Goal: Information Seeking & Learning: Learn about a topic

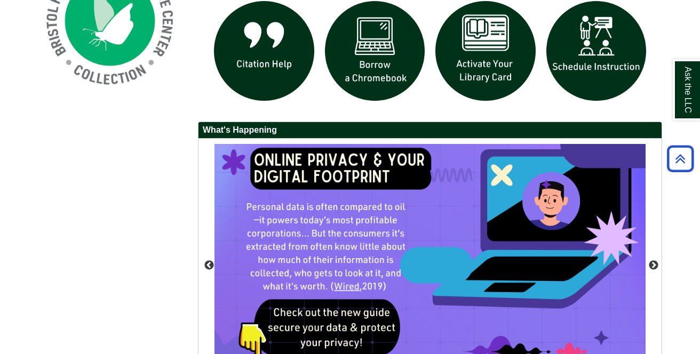
scroll to position [973, 0]
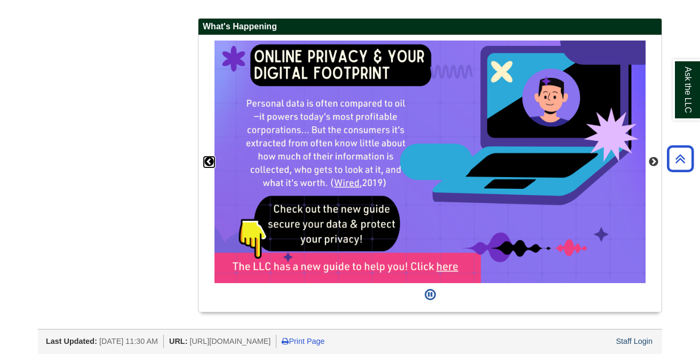
click at [211, 158] on button "Previous" at bounding box center [209, 162] width 11 height 11
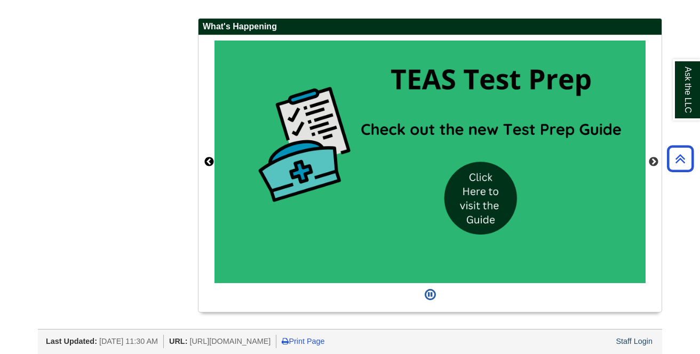
click at [0, 0] on div "Ask the LLC" at bounding box center [0, 0] width 0 height 0
click at [208, 158] on button "Previous" at bounding box center [209, 162] width 11 height 11
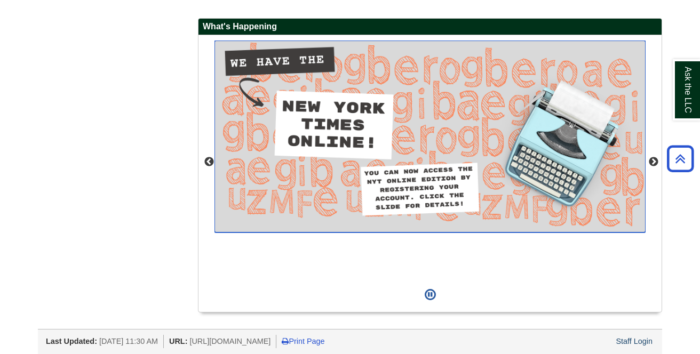
click at [365, 139] on img "slideshow" at bounding box center [429, 136] width 431 height 191
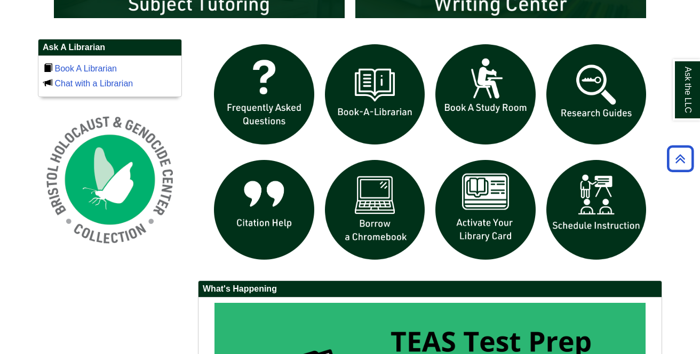
scroll to position [653, 0]
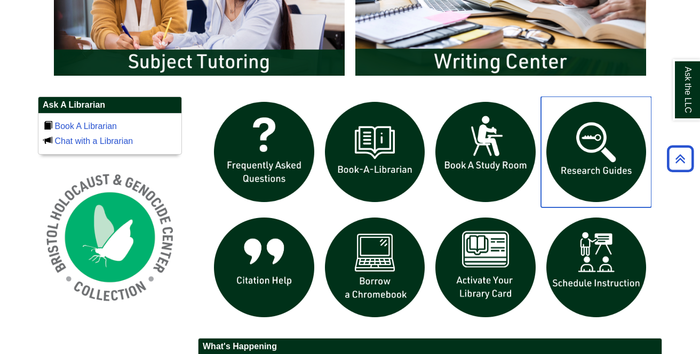
click at [588, 141] on img "slideshow" at bounding box center [596, 152] width 111 height 111
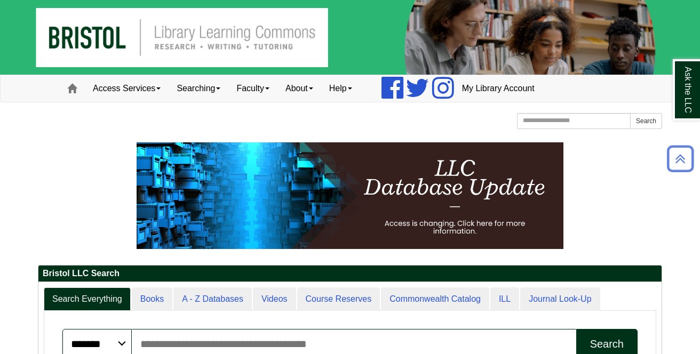
scroll to position [0, 0]
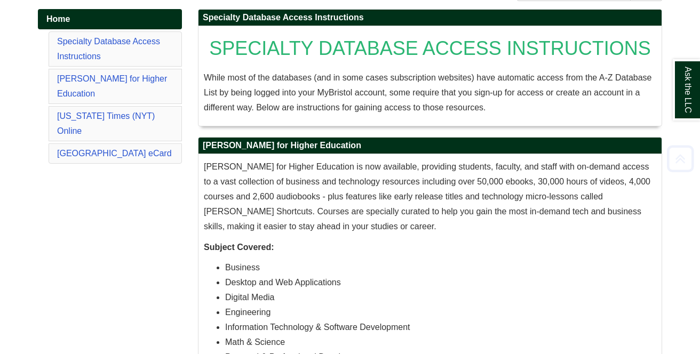
scroll to position [160, 0]
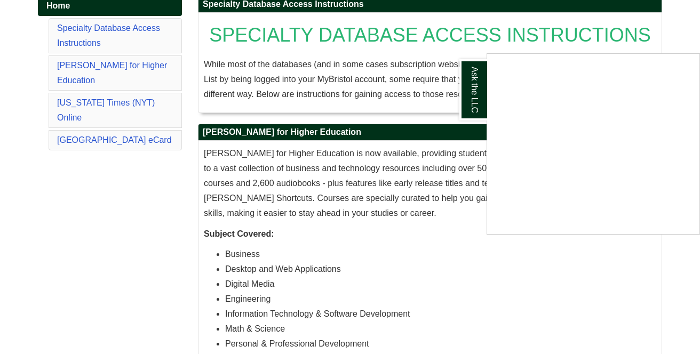
click at [470, 240] on div "Ask the LLC" at bounding box center [350, 177] width 700 height 354
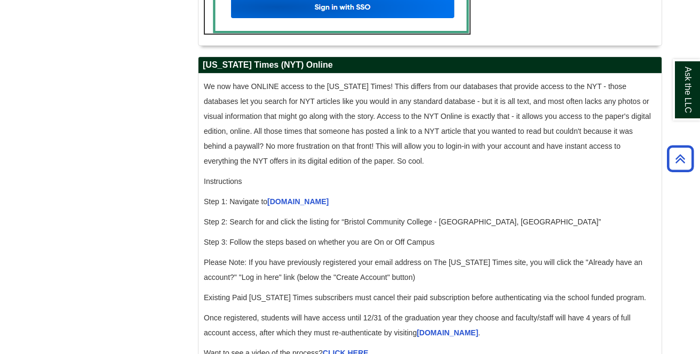
scroll to position [1013, 0]
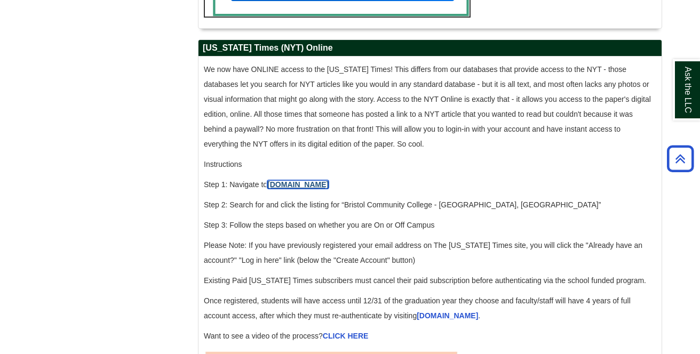
click at [289, 189] on link "[DOMAIN_NAME]" at bounding box center [297, 184] width 61 height 9
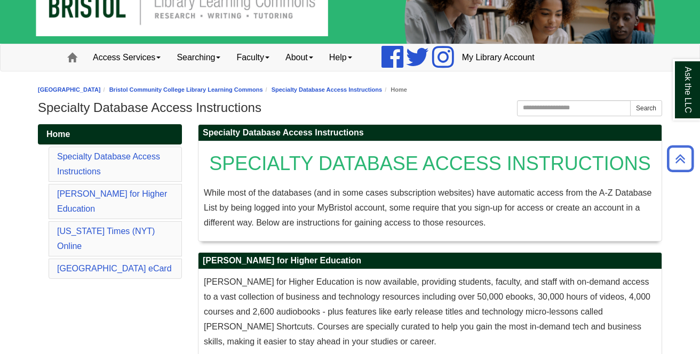
scroll to position [0, 0]
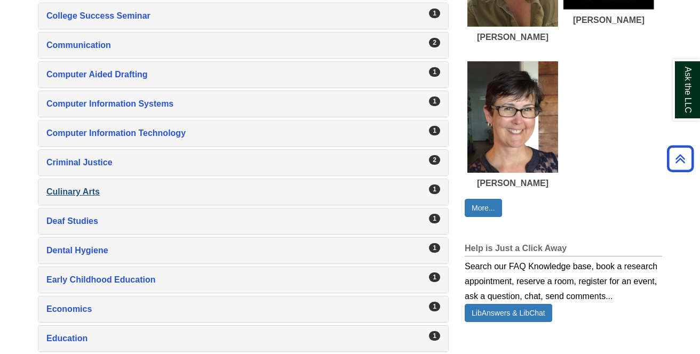
scroll to position [587, 0]
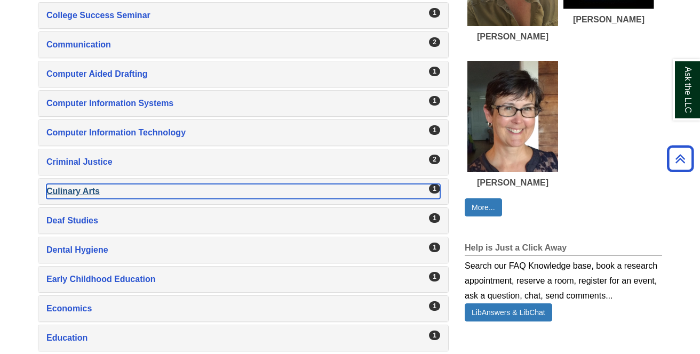
click at [78, 188] on div "Culinary Arts , 1 guides" at bounding box center [243, 191] width 394 height 15
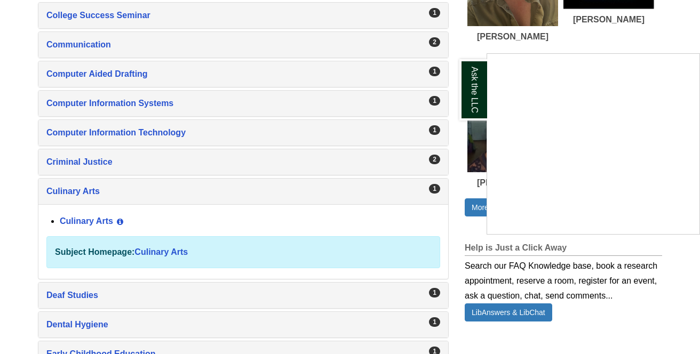
click at [94, 214] on div "Ask the LLC" at bounding box center [350, 177] width 700 height 354
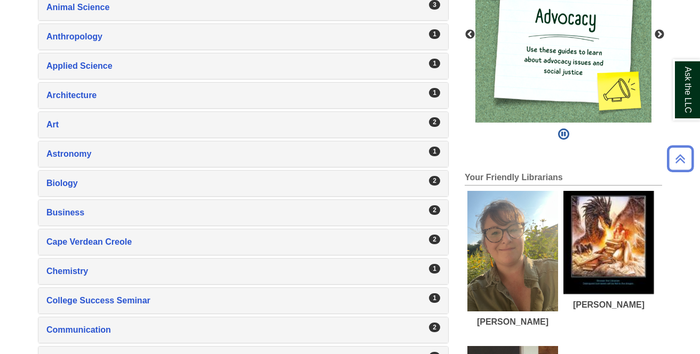
scroll to position [320, 0]
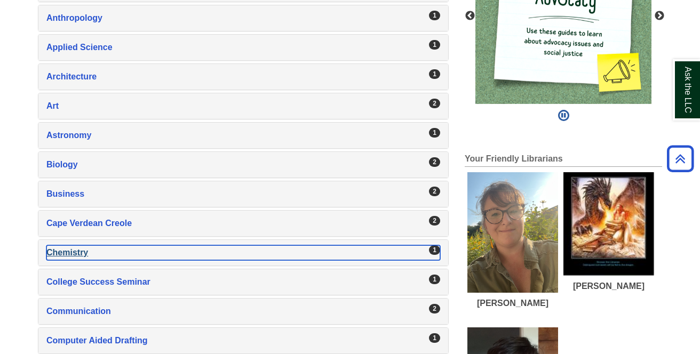
click at [68, 249] on div "Chemistry , 1 guides" at bounding box center [243, 252] width 394 height 15
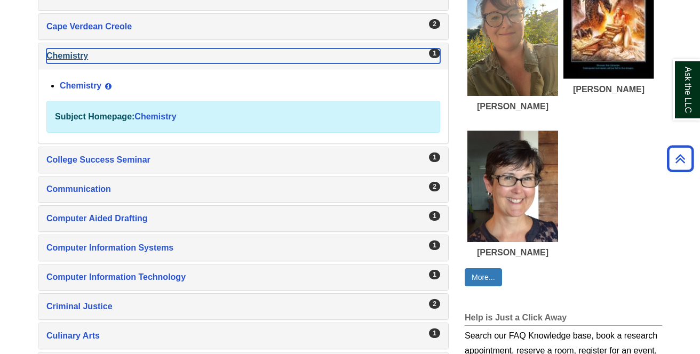
scroll to position [533, 0]
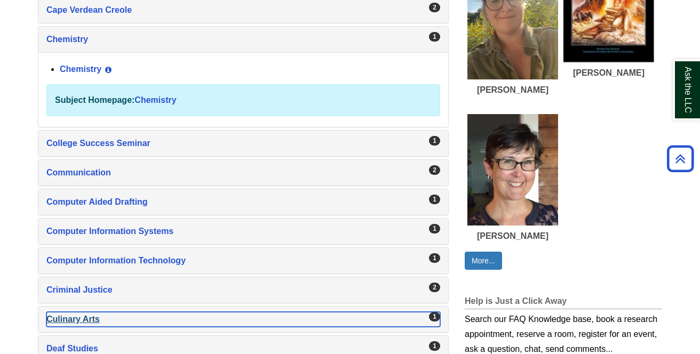
click at [70, 312] on div "Culinary Arts , 1 guides" at bounding box center [243, 319] width 394 height 15
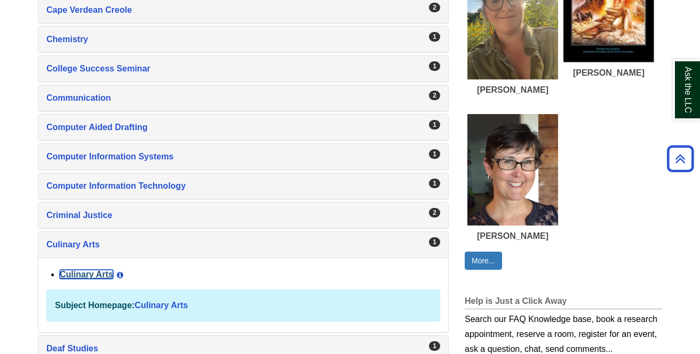
click at [81, 272] on link "Culinary Arts" at bounding box center [86, 274] width 53 height 9
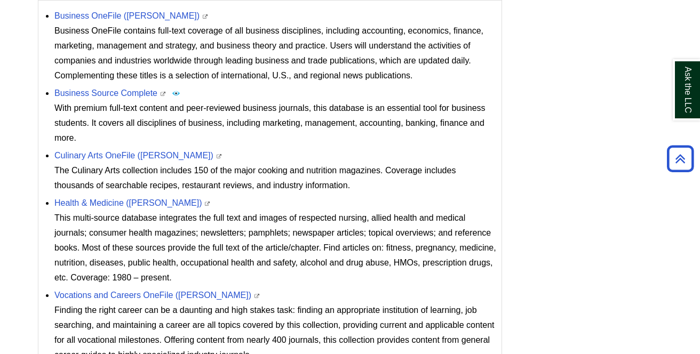
scroll to position [480, 0]
click at [108, 156] on link "Culinary Arts OneFile (Gale)" at bounding box center [133, 154] width 159 height 9
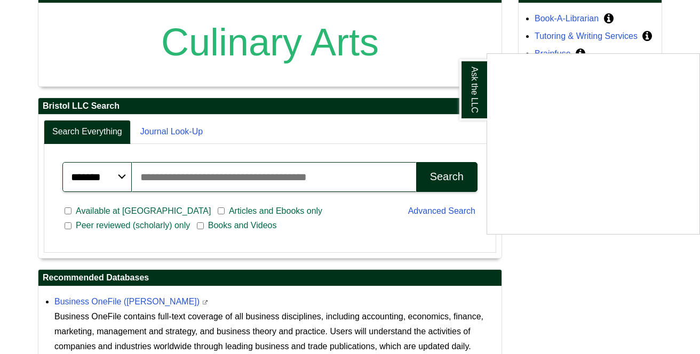
scroll to position [128, 0]
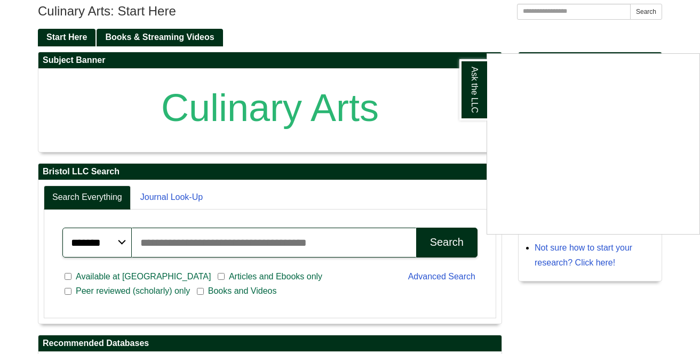
click at [536, 33] on div "Ask the LLC" at bounding box center [350, 177] width 700 height 354
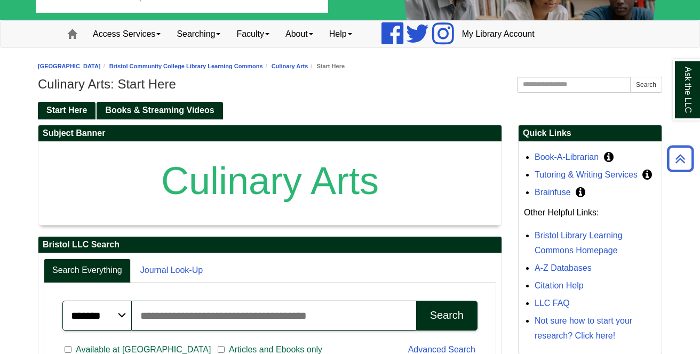
scroll to position [0, 0]
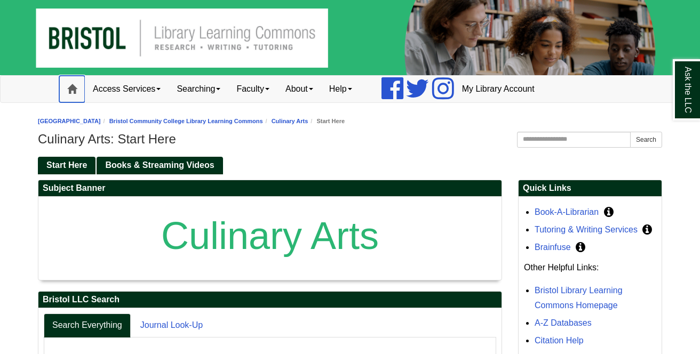
click at [66, 85] on link "Home" at bounding box center [72, 89] width 26 height 27
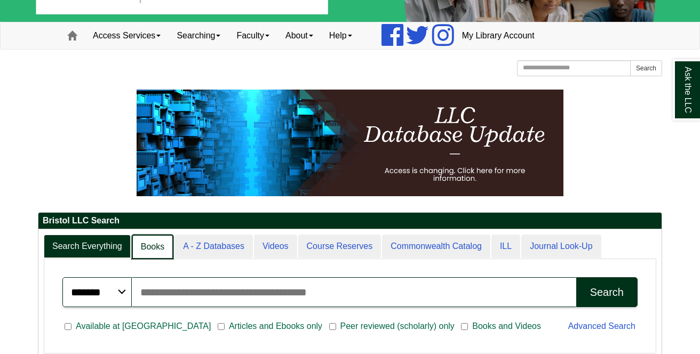
scroll to position [5, 5]
click at [151, 247] on link "Books" at bounding box center [153, 247] width 42 height 25
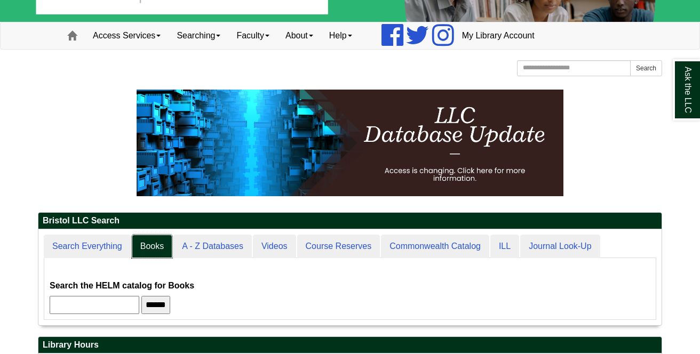
scroll to position [5, 5]
click at [109, 303] on input "text" at bounding box center [95, 305] width 90 height 18
type input "******"
click at [141, 296] on input "******" at bounding box center [155, 305] width 29 height 18
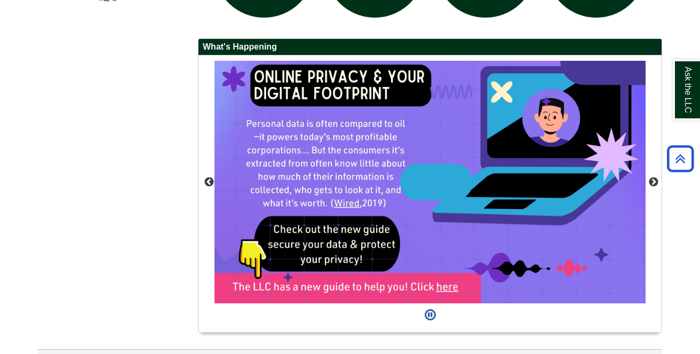
scroll to position [973, 0]
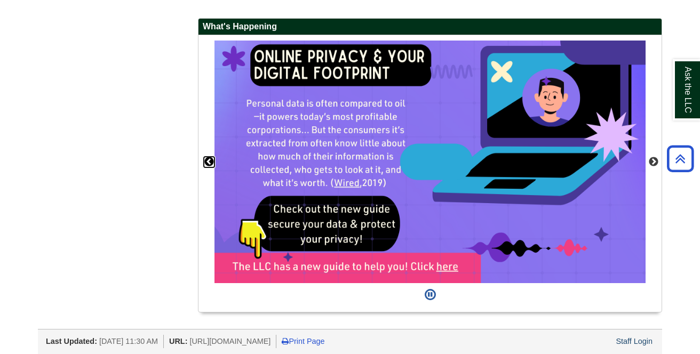
click at [208, 157] on button "Previous" at bounding box center [209, 162] width 11 height 11
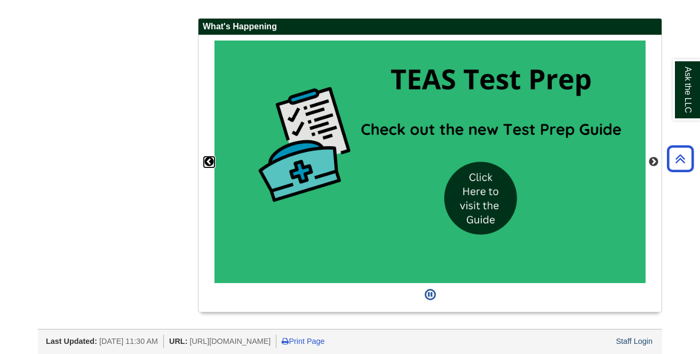
click at [209, 157] on button "Previous" at bounding box center [209, 162] width 11 height 11
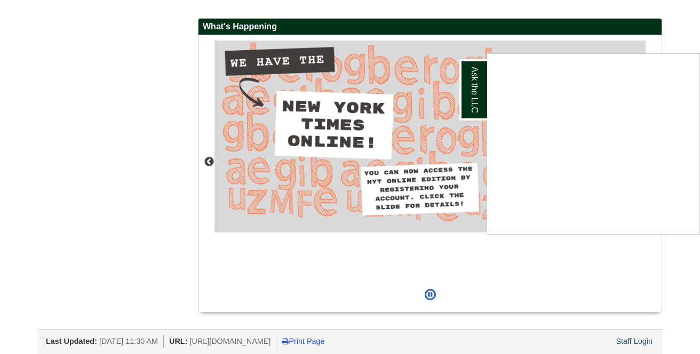
click at [109, 221] on div "Ask the LLC" at bounding box center [350, 177] width 700 height 354
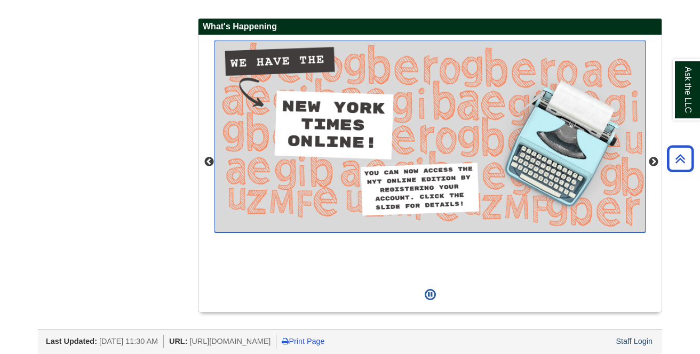
click at [354, 126] on img "slideshow" at bounding box center [429, 136] width 431 height 191
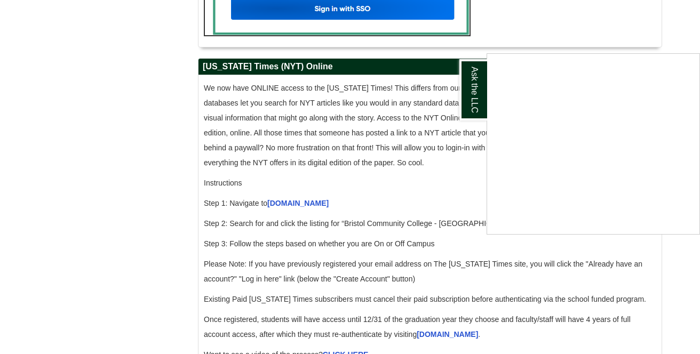
scroll to position [1013, 0]
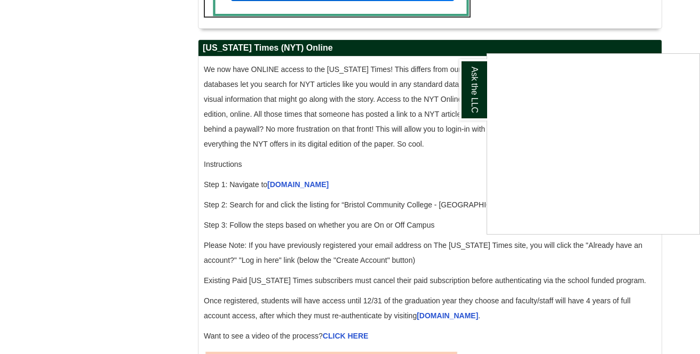
click at [129, 180] on div "Ask the LLC" at bounding box center [350, 177] width 700 height 354
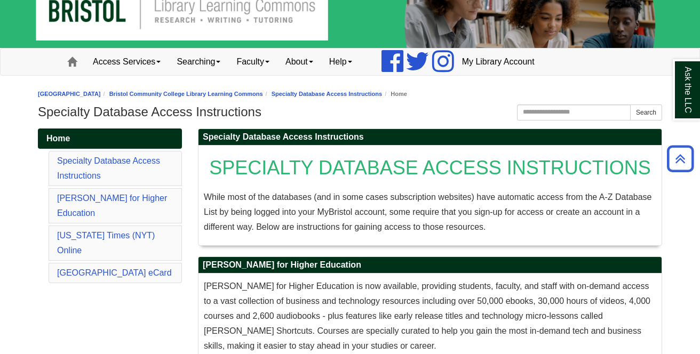
scroll to position [0, 0]
